Goal: Download file/media

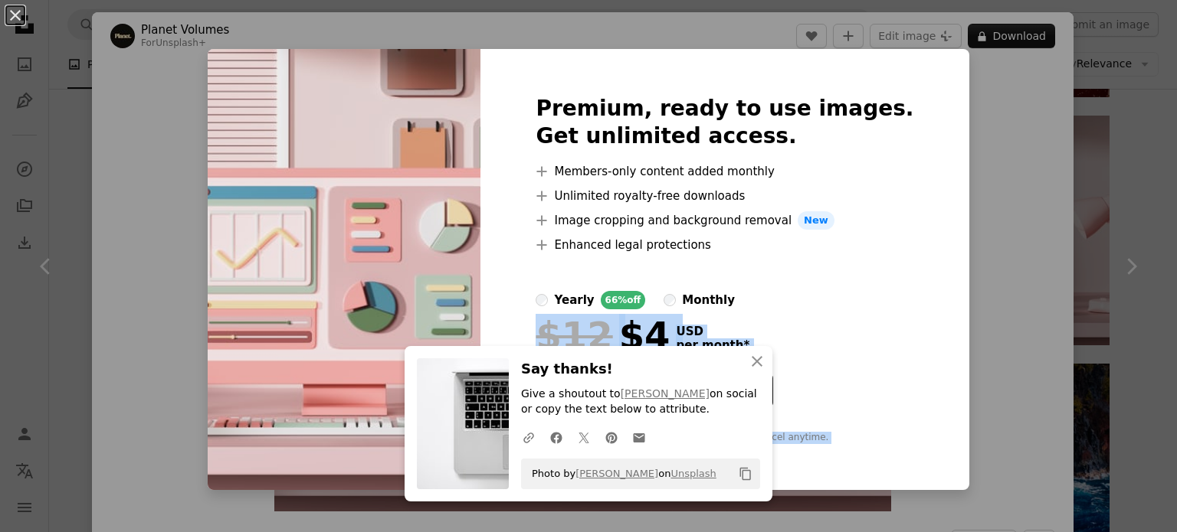
scroll to position [30098, 0]
click at [752, 357] on icon "An X shape" at bounding box center [757, 361] width 18 height 18
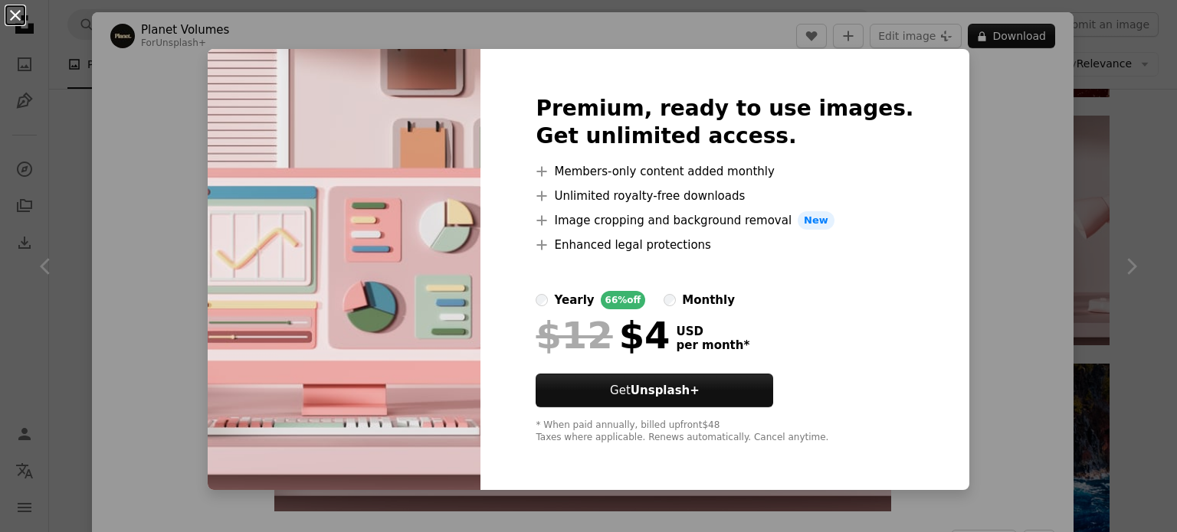
click at [21, 25] on button "An X shape" at bounding box center [15, 15] width 18 height 18
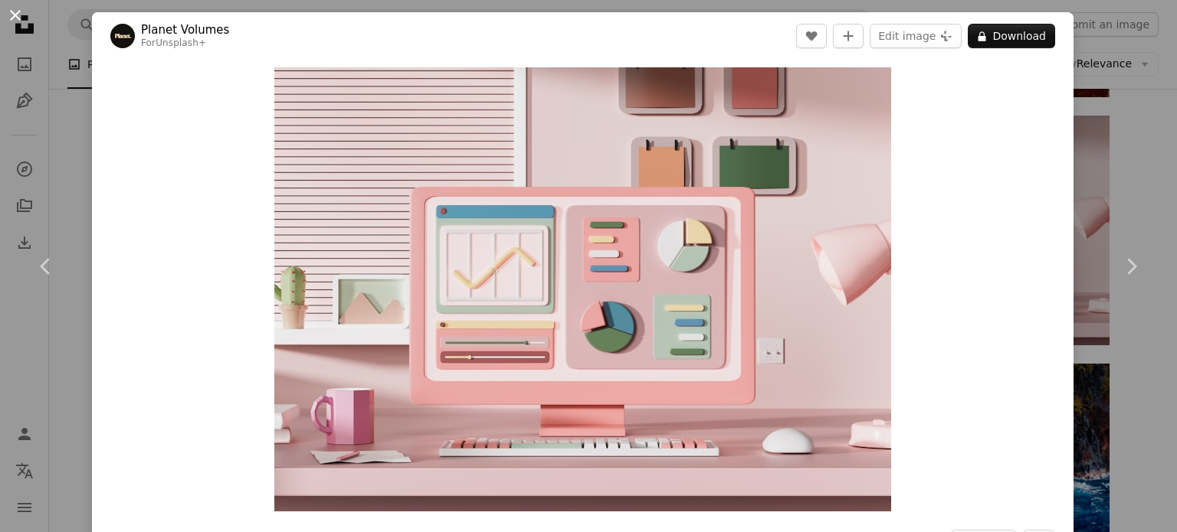
click at [21, 20] on button "An X shape" at bounding box center [15, 15] width 18 height 18
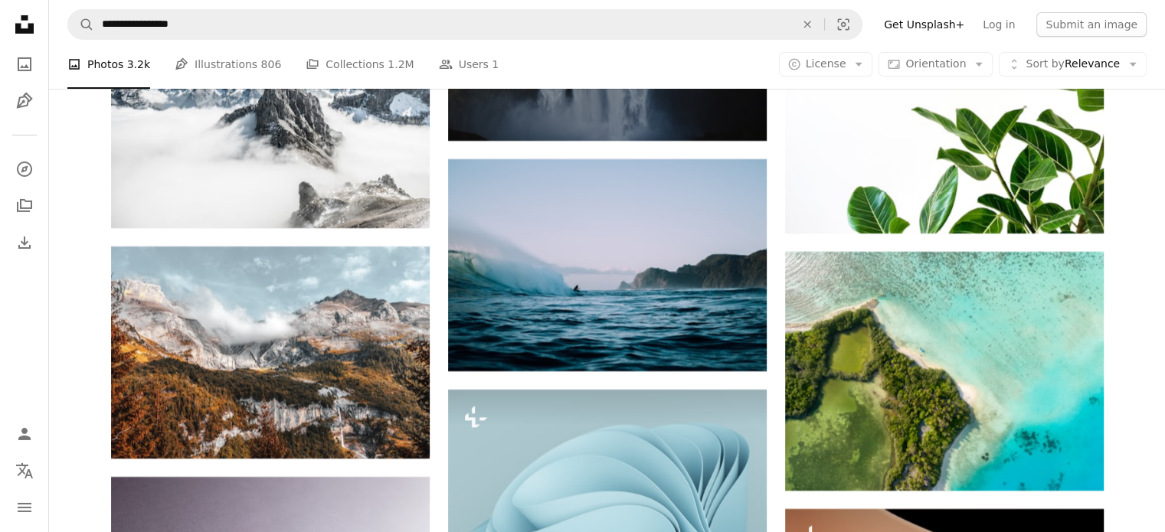
scroll to position [34502, 0]
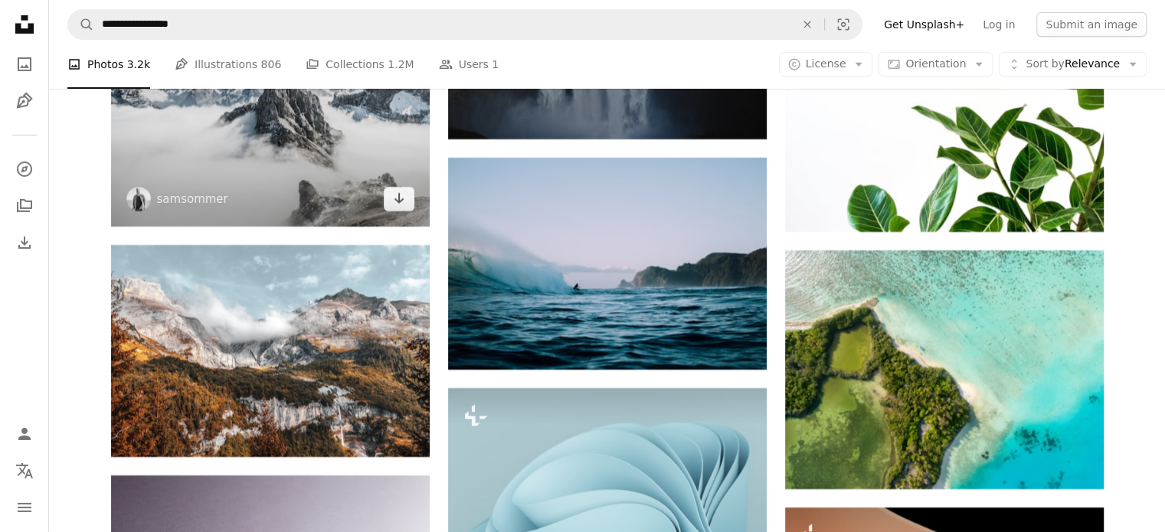
click at [374, 194] on img at bounding box center [270, 120] width 319 height 214
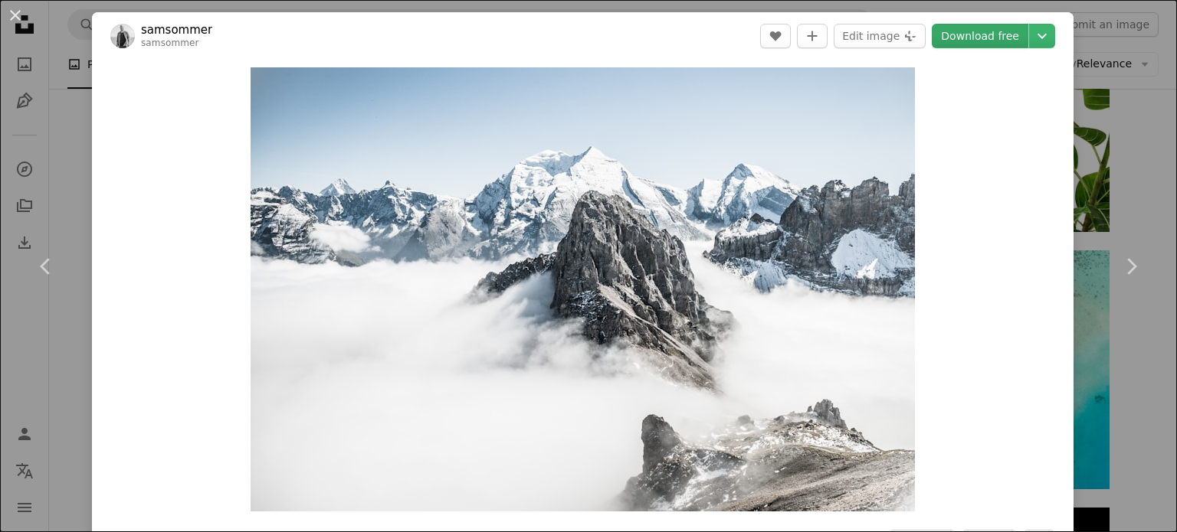
click at [978, 44] on link "Download free" at bounding box center [980, 36] width 97 height 25
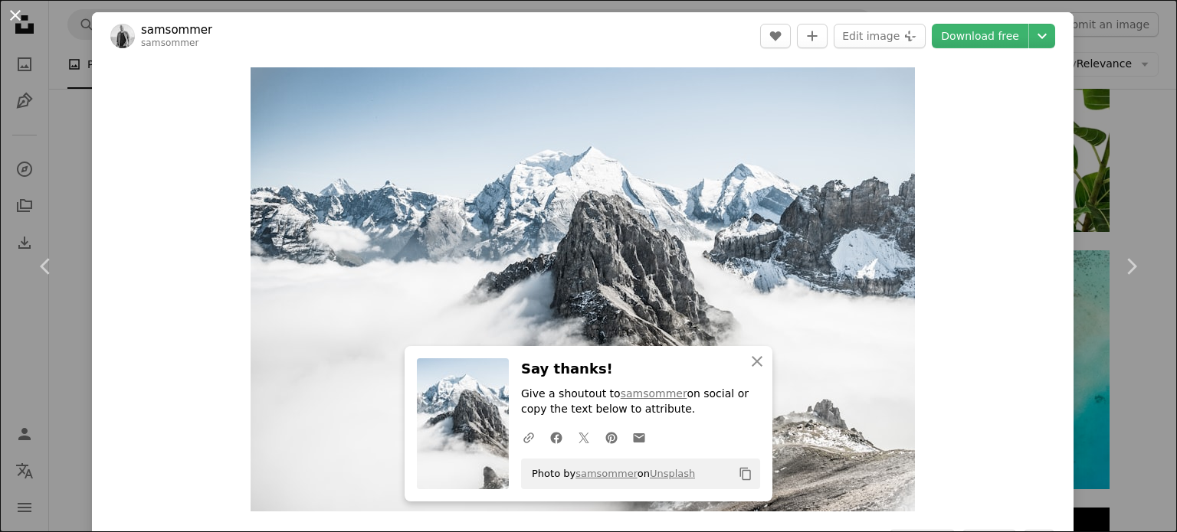
click at [15, 15] on button "An X shape" at bounding box center [15, 15] width 18 height 18
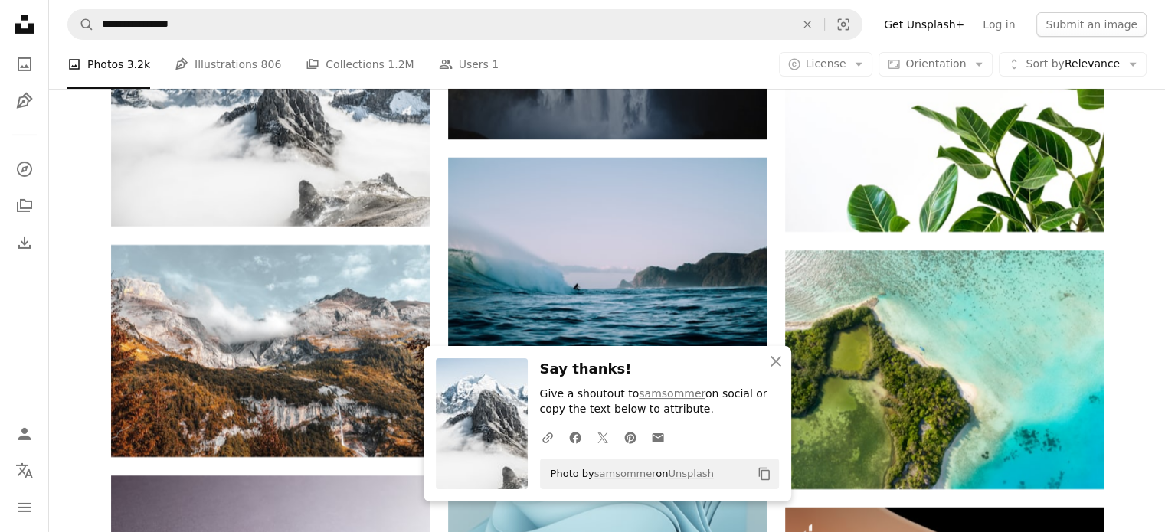
click at [15, 15] on icon "Unsplash logo Unsplash Home" at bounding box center [24, 24] width 31 height 31
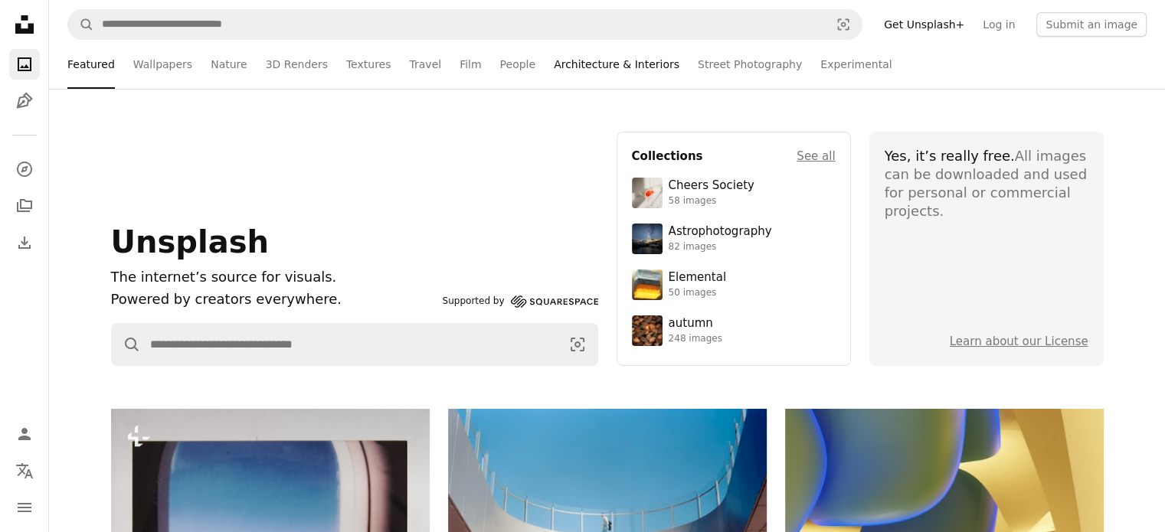
click at [600, 61] on link "Architecture & Interiors" at bounding box center [617, 64] width 126 height 49
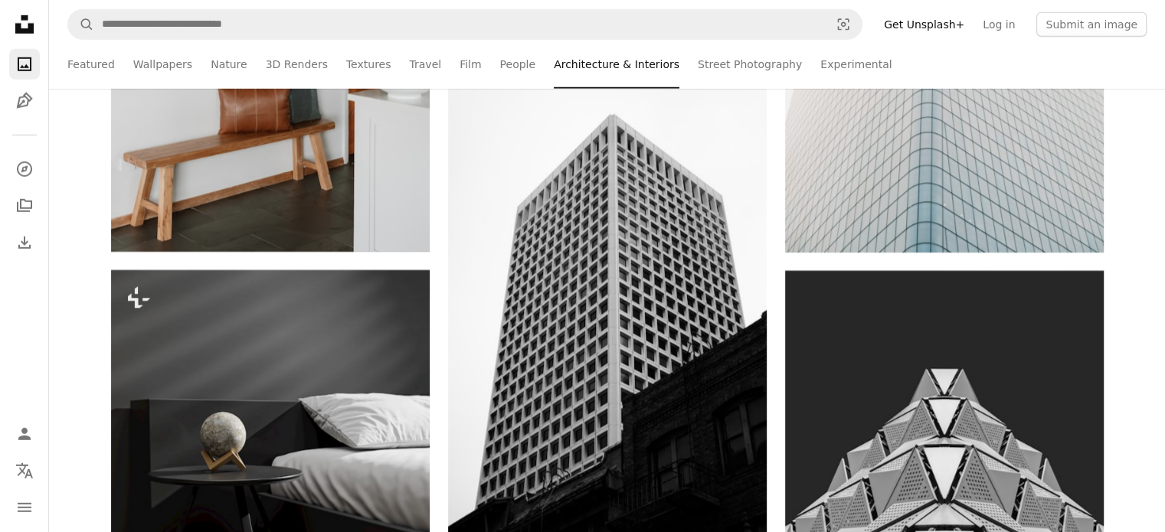
scroll to position [10430, 0]
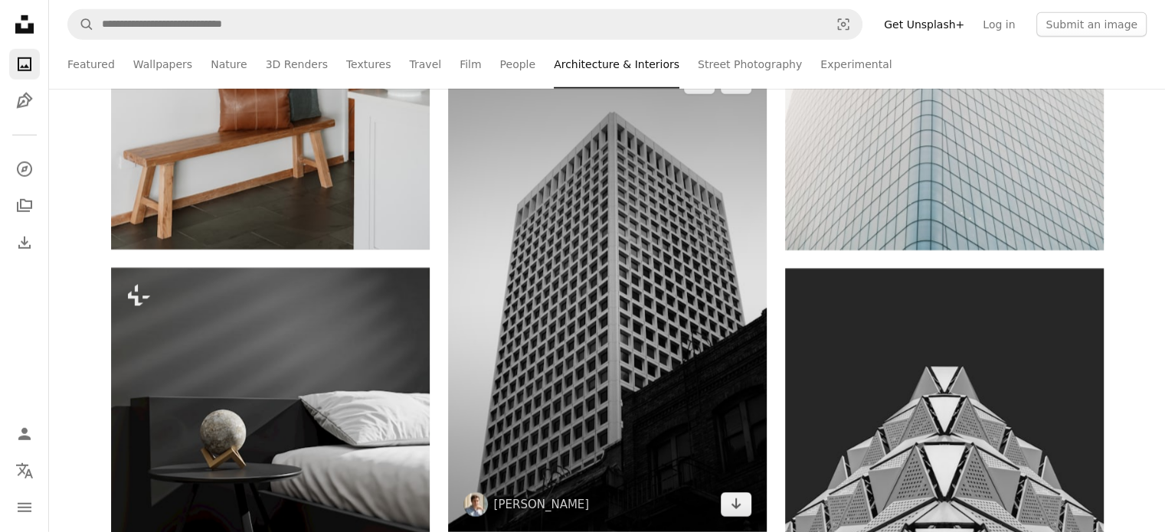
click at [642, 319] on img at bounding box center [607, 293] width 319 height 478
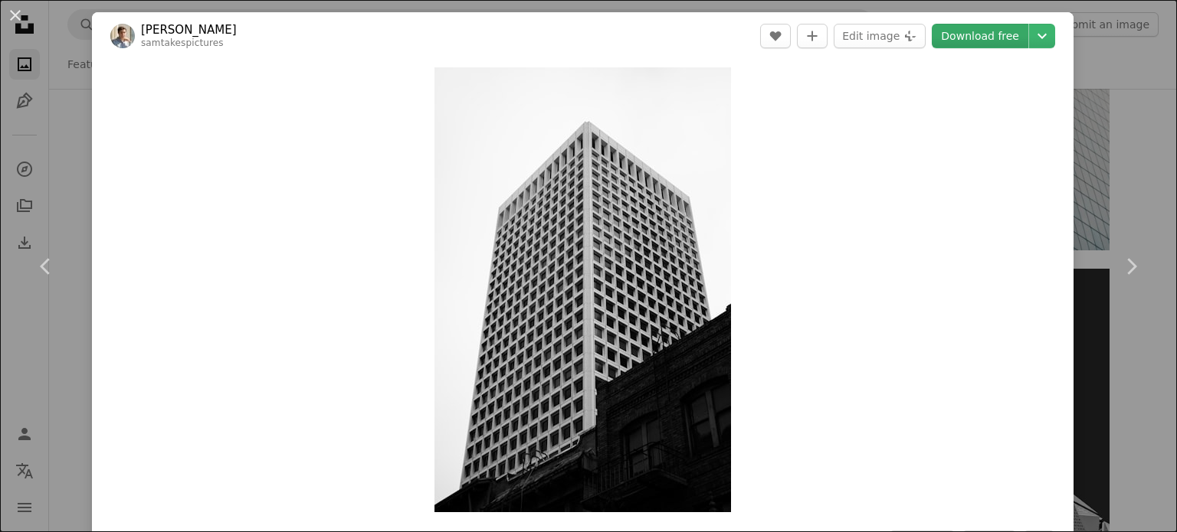
click at [948, 42] on link "Download free" at bounding box center [980, 36] width 97 height 25
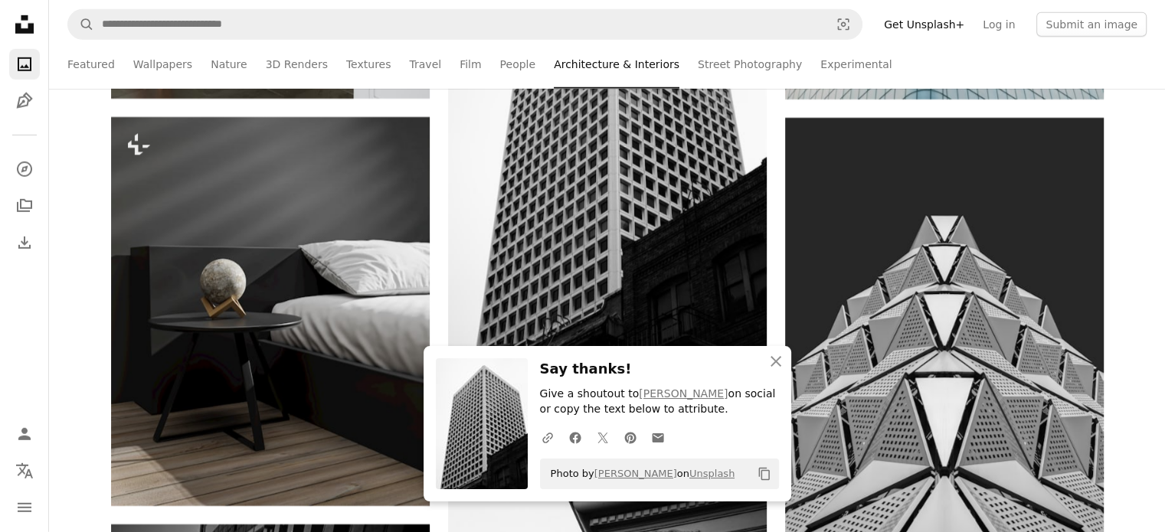
scroll to position [10605, 0]
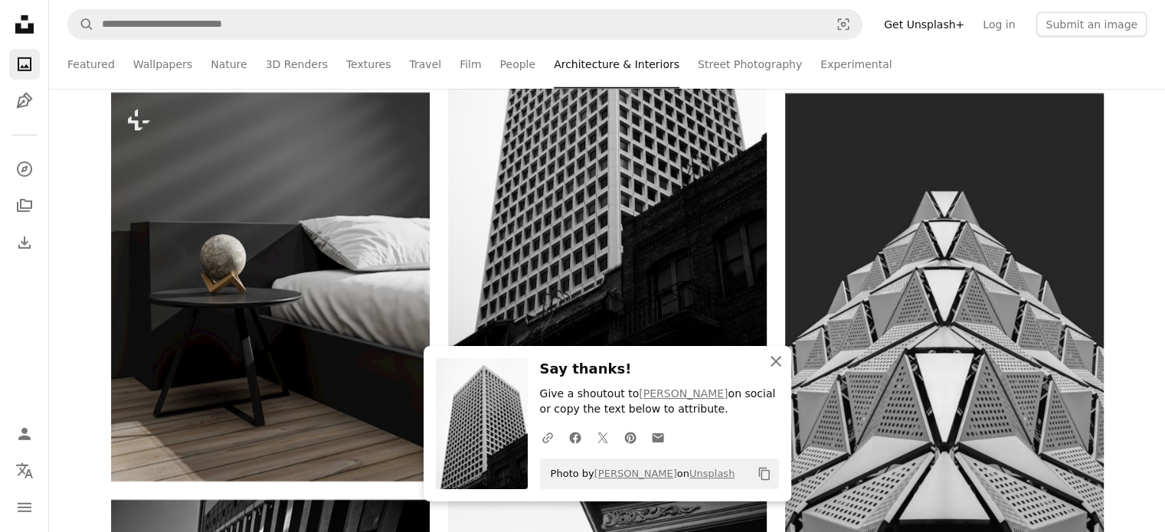
click at [774, 361] on icon "button" at bounding box center [776, 361] width 11 height 11
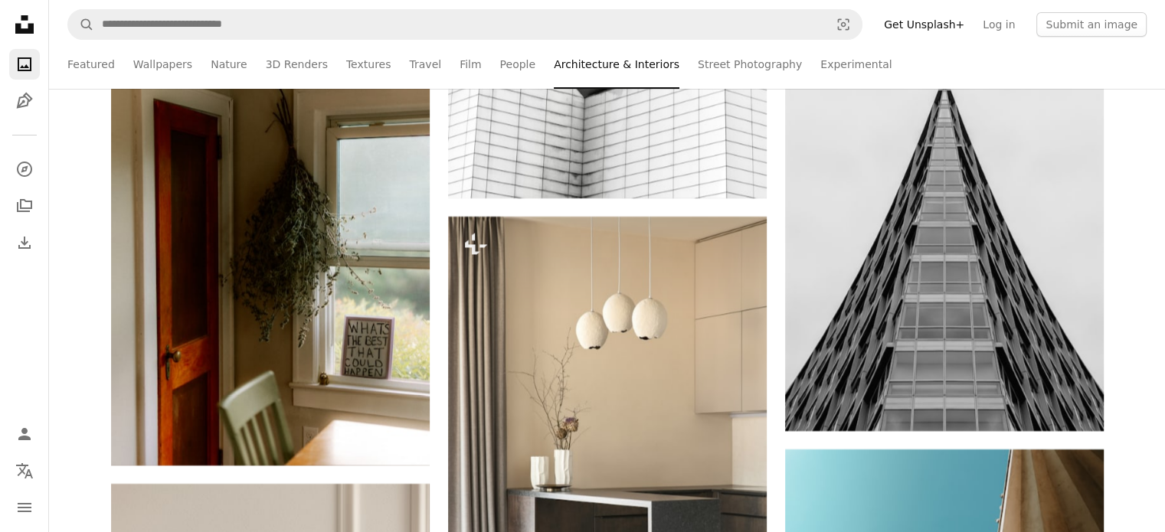
scroll to position [17434, 0]
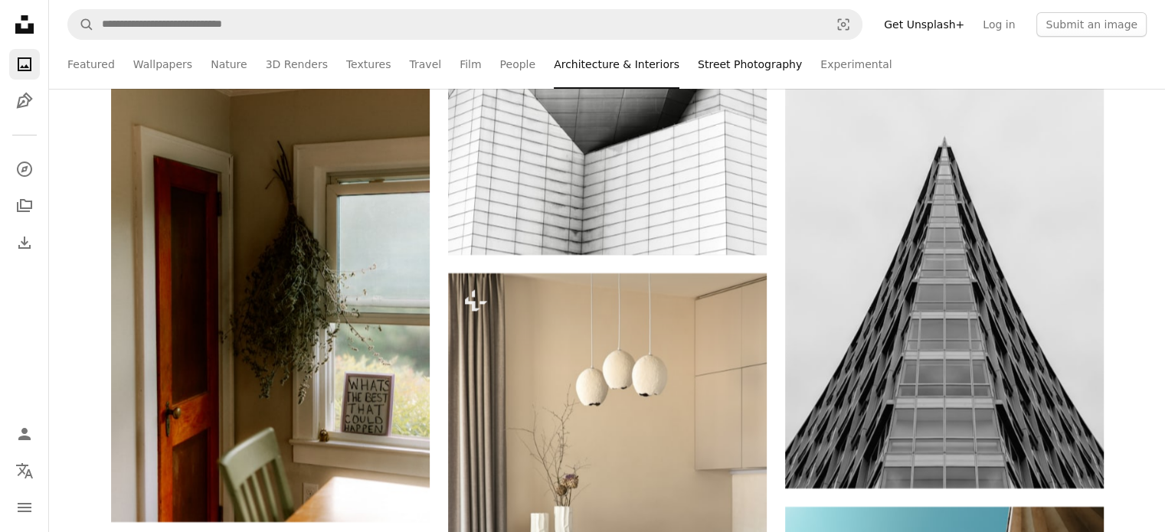
click at [720, 71] on link "Street Photography" at bounding box center [750, 64] width 104 height 49
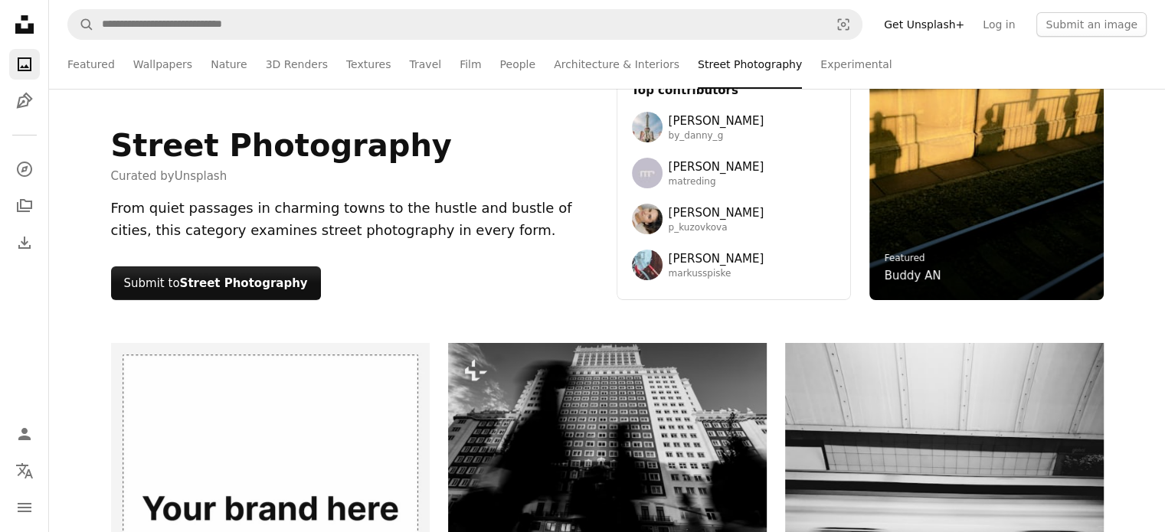
scroll to position [63, 0]
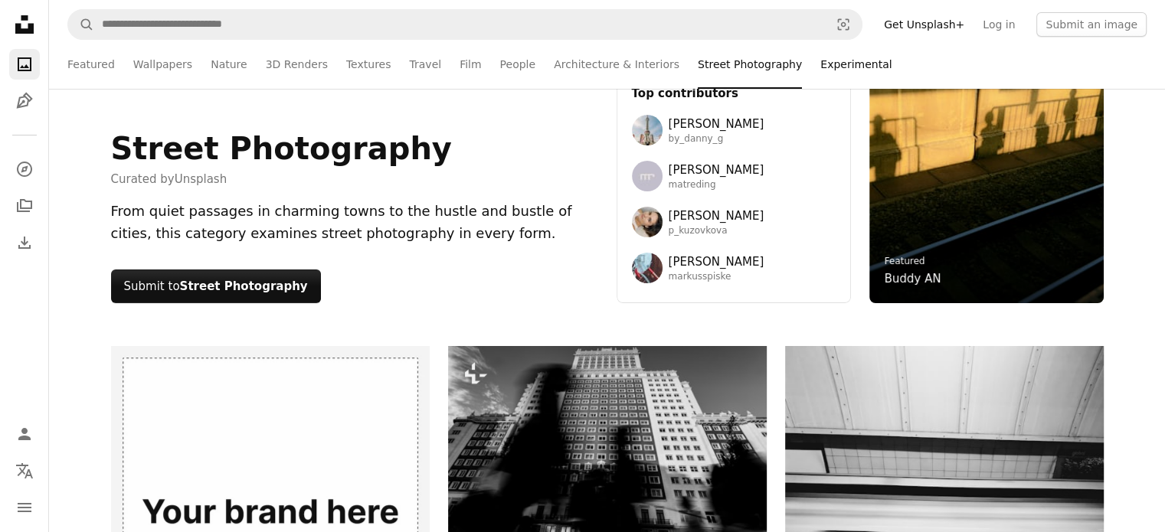
click at [820, 70] on link "Experimental" at bounding box center [855, 64] width 71 height 49
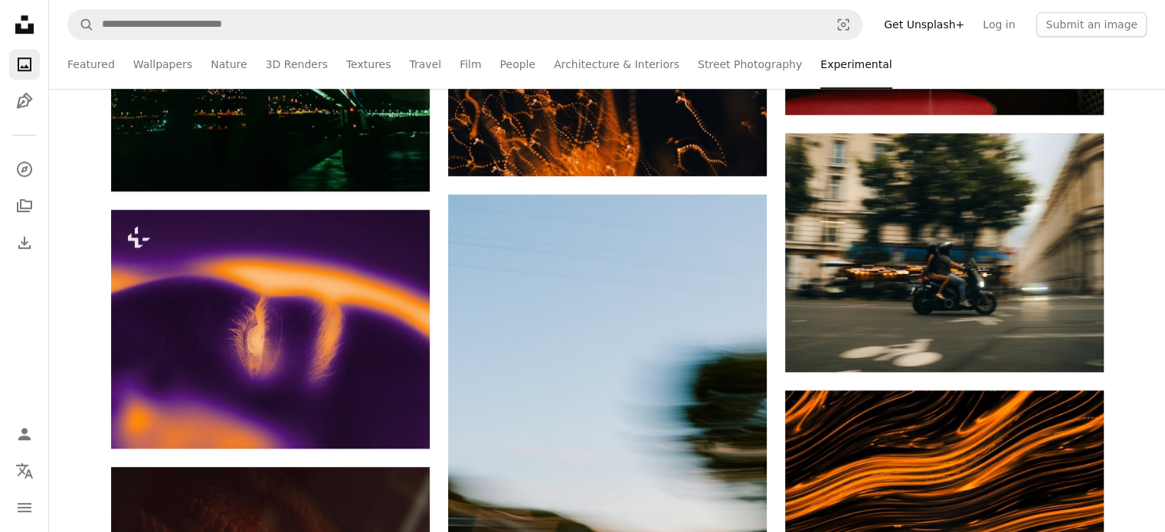
scroll to position [1362, 0]
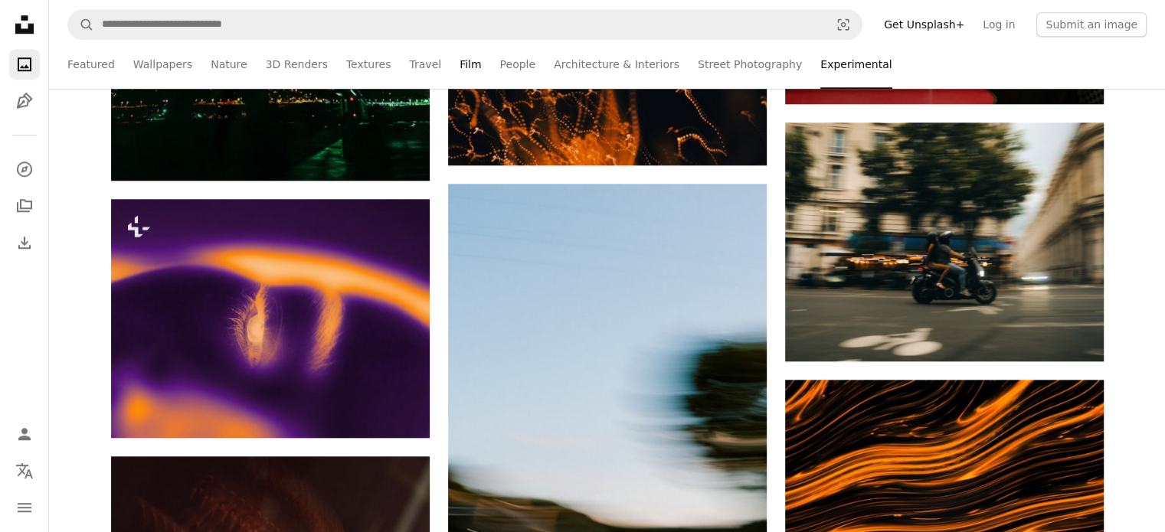
click at [460, 64] on link "Film" at bounding box center [470, 64] width 21 height 49
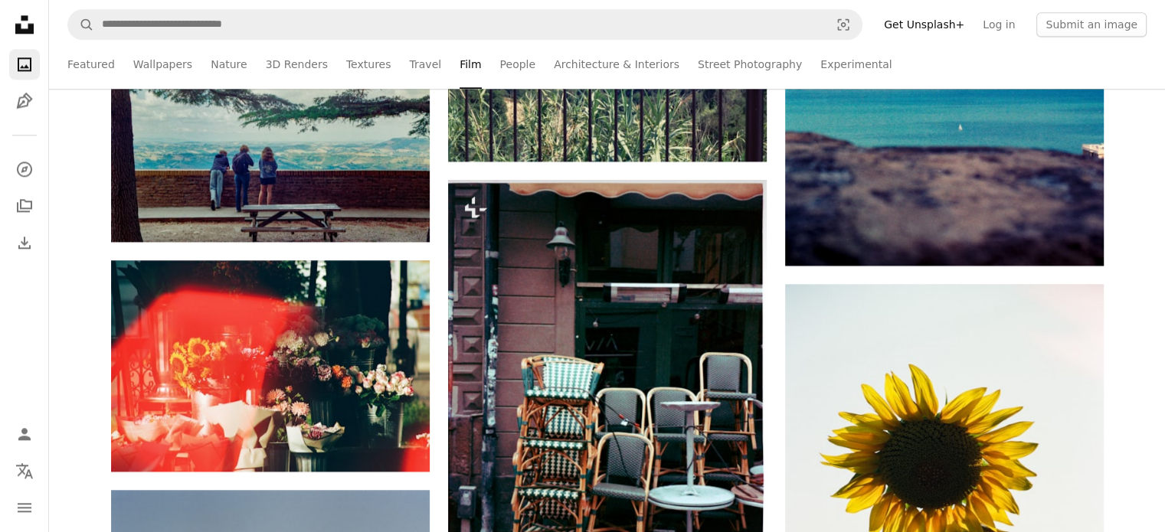
scroll to position [1998, 0]
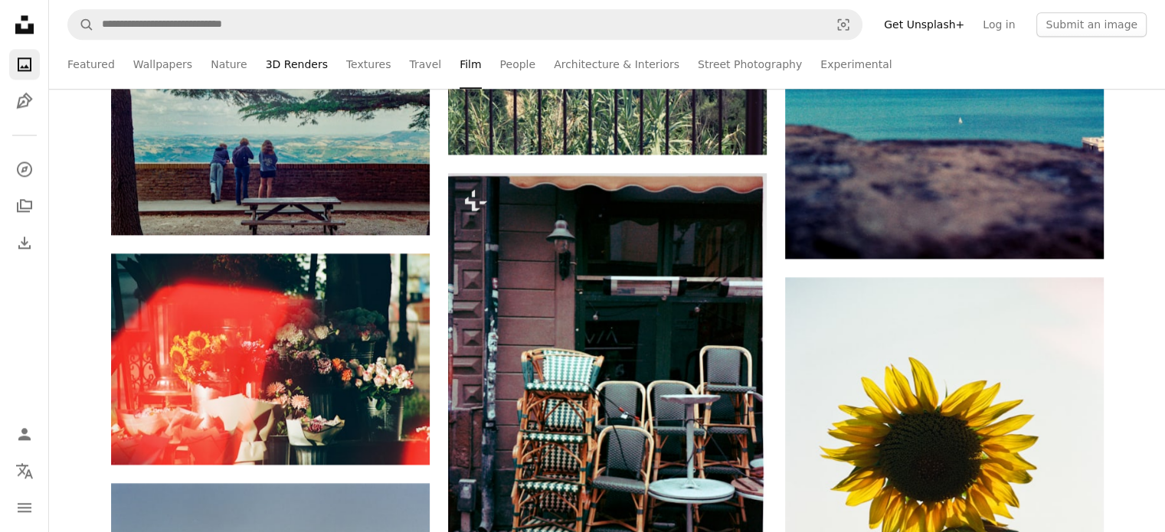
click at [276, 67] on link "3D Renders" at bounding box center [297, 64] width 62 height 49
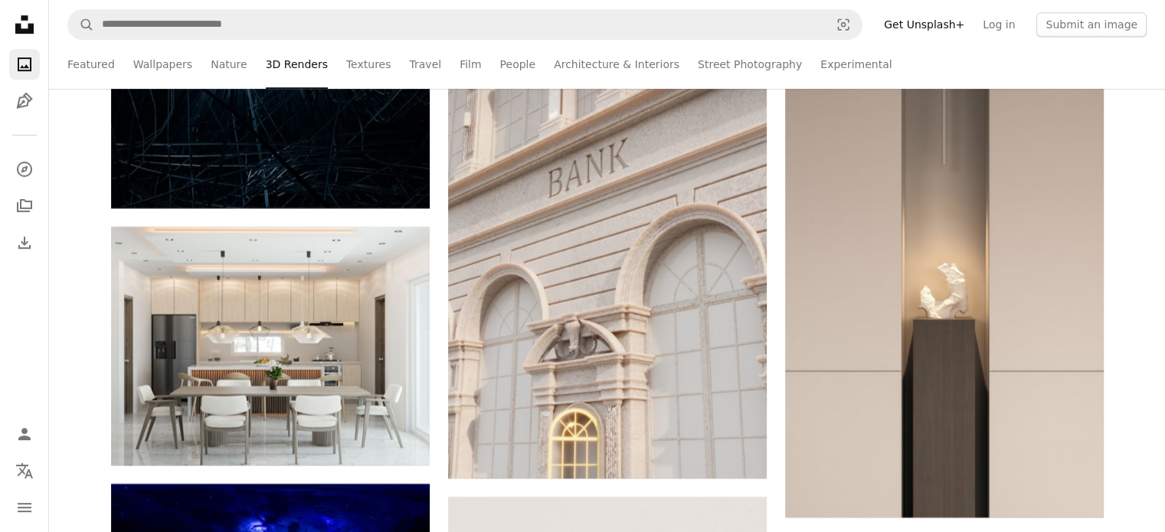
scroll to position [12530, 0]
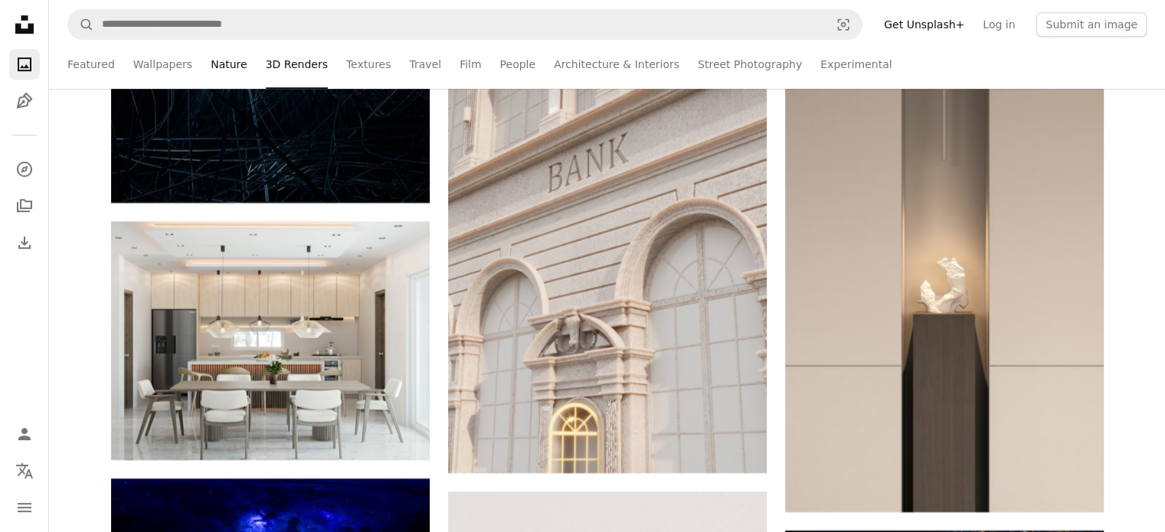
click at [221, 66] on link "Nature" at bounding box center [229, 64] width 36 height 49
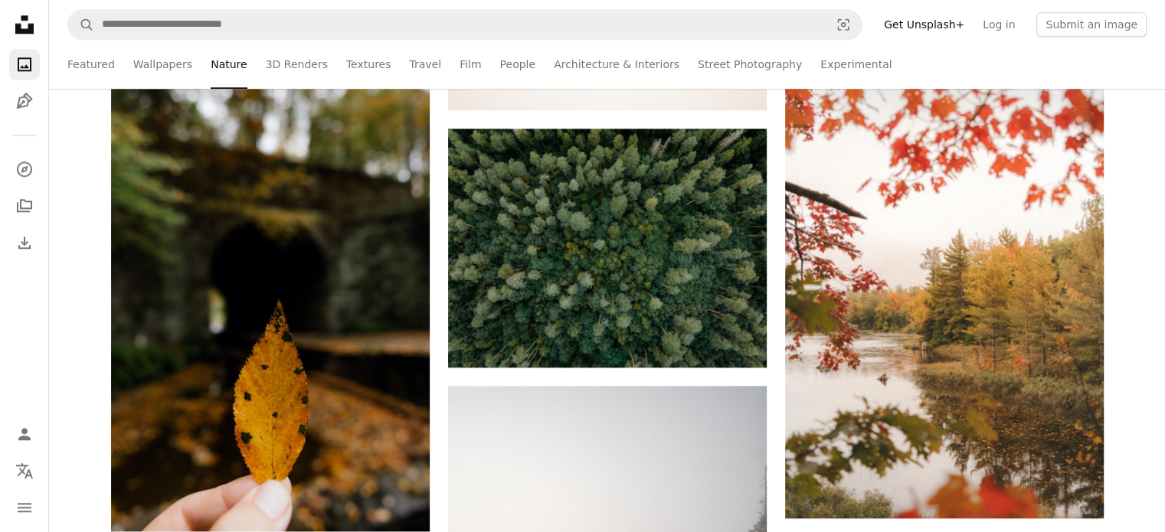
scroll to position [1769, 0]
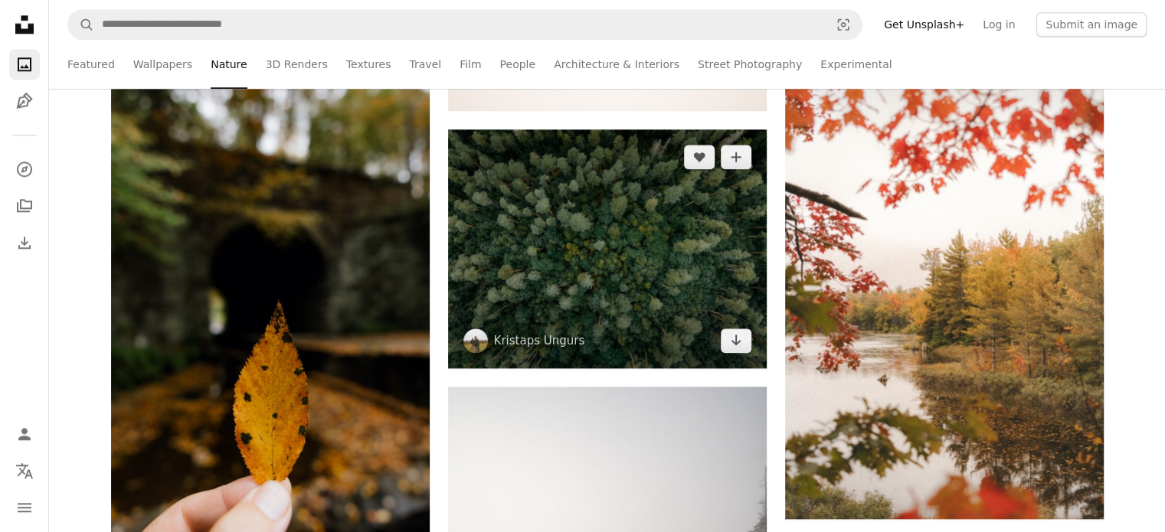
click at [622, 244] on img at bounding box center [607, 248] width 319 height 238
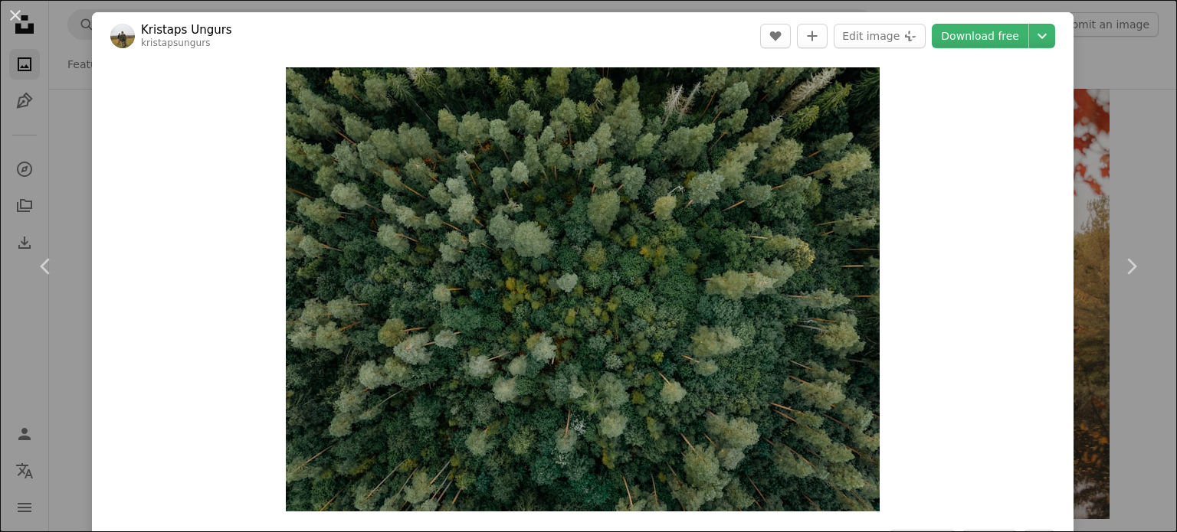
click at [1092, 156] on div "An X shape Chevron left Chevron right Kristaps Ungurs kristapsungurs A heart A …" at bounding box center [588, 266] width 1177 height 532
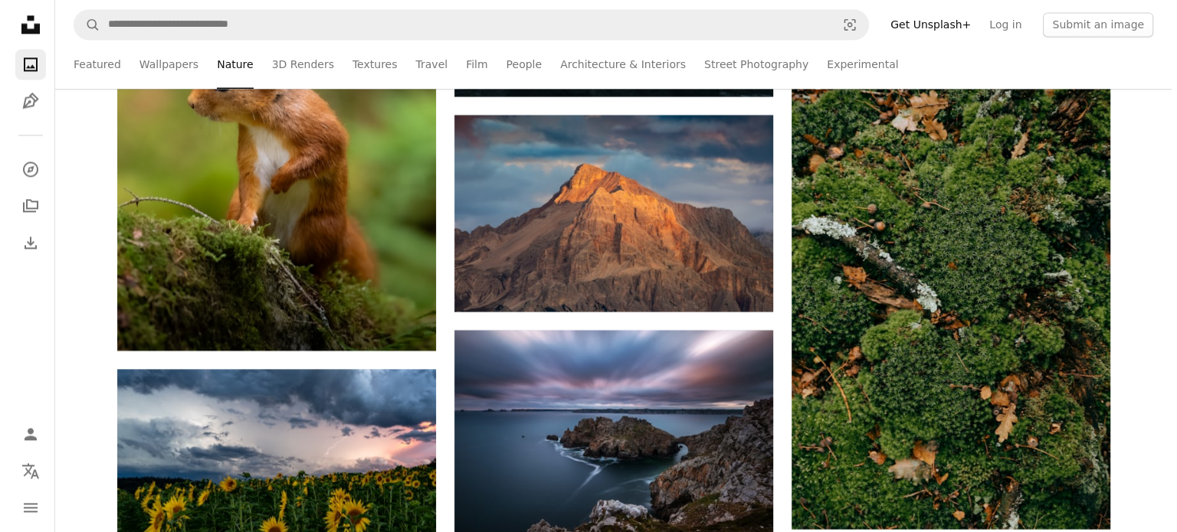
scroll to position [8025, 0]
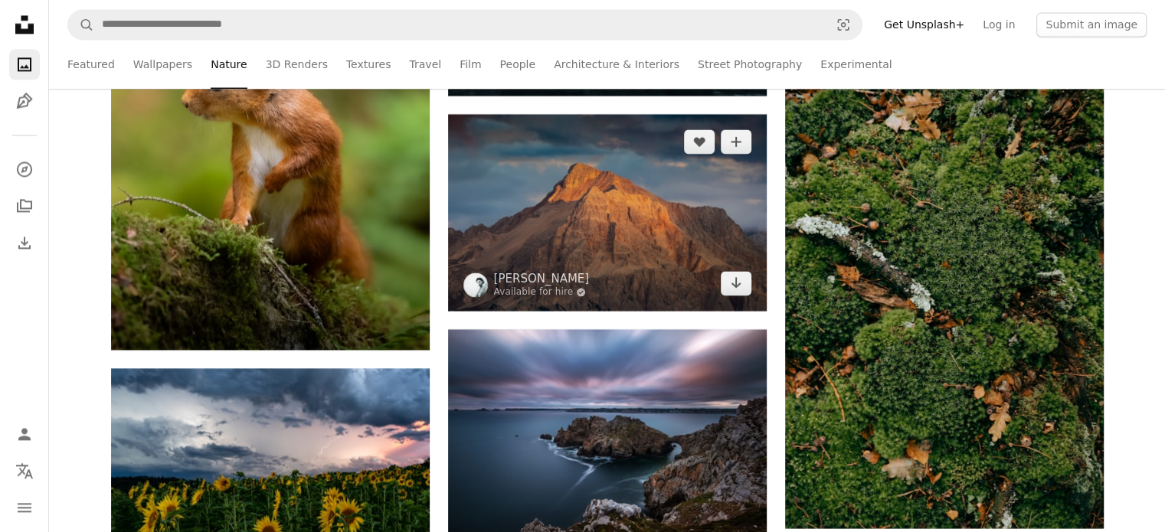
click at [724, 231] on img at bounding box center [607, 212] width 319 height 196
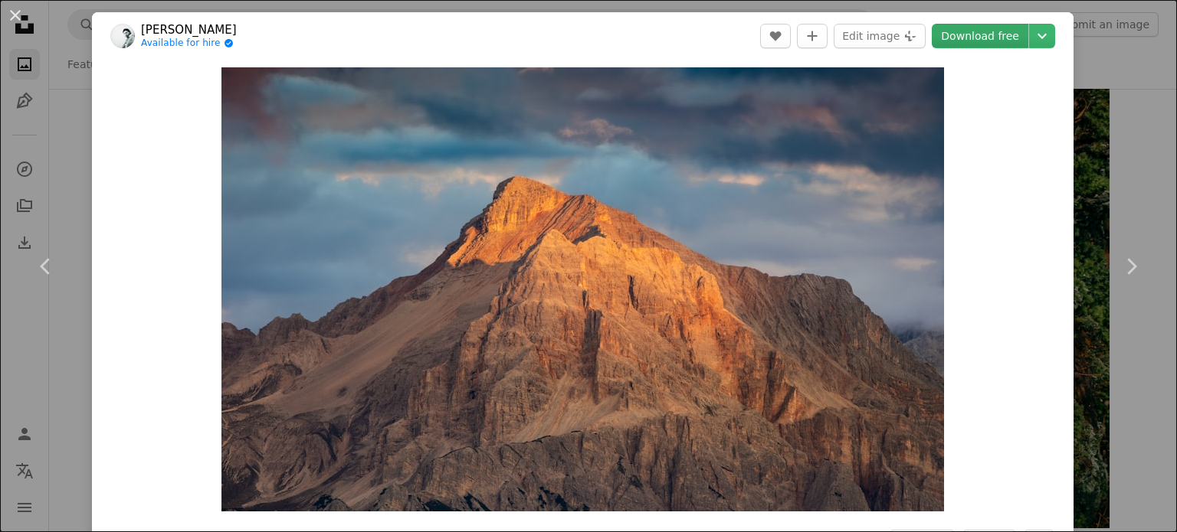
click at [974, 31] on link "Download free" at bounding box center [980, 36] width 97 height 25
